Goal: Task Accomplishment & Management: Manage account settings

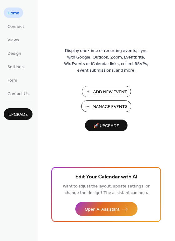
click at [117, 109] on span "Manage Events" at bounding box center [110, 107] width 35 height 7
click at [109, 108] on span "Manage Events" at bounding box center [110, 107] width 35 height 7
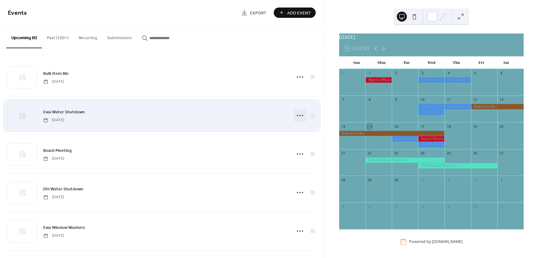
click at [302, 116] on circle at bounding box center [302, 115] width 1 height 1
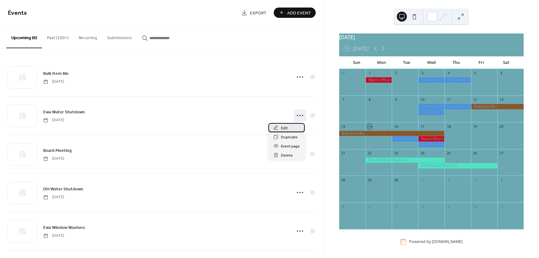
click at [284, 127] on span "Edit" at bounding box center [284, 128] width 7 height 7
